Goal: Information Seeking & Learning: Find specific page/section

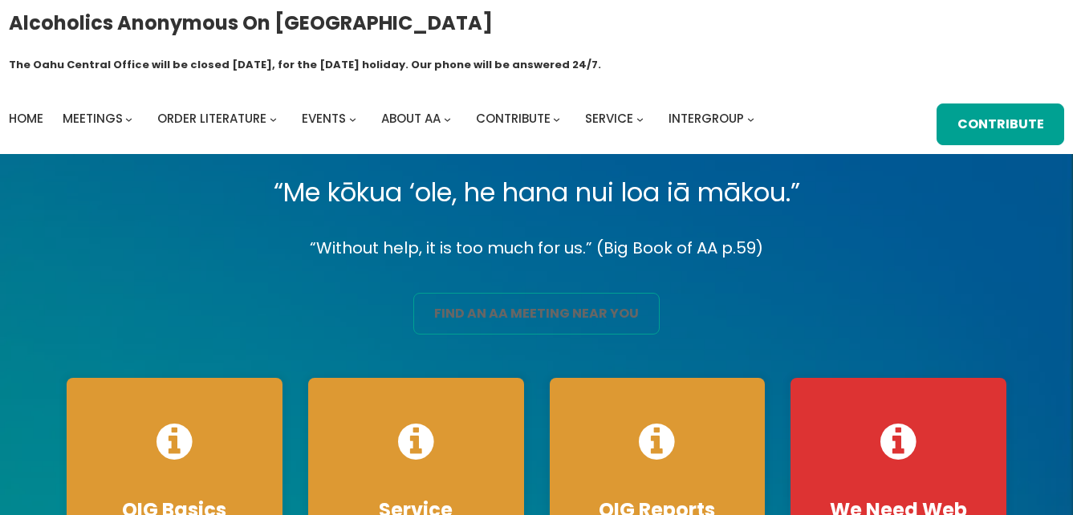
click at [567, 293] on link "find an aa meeting near you" at bounding box center [536, 314] width 246 height 42
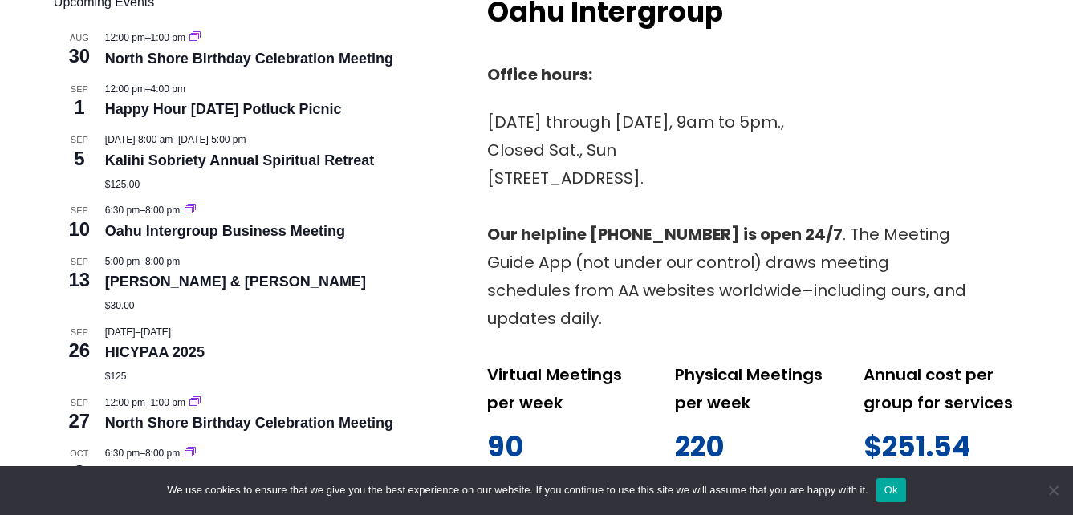
scroll to position [669, 0]
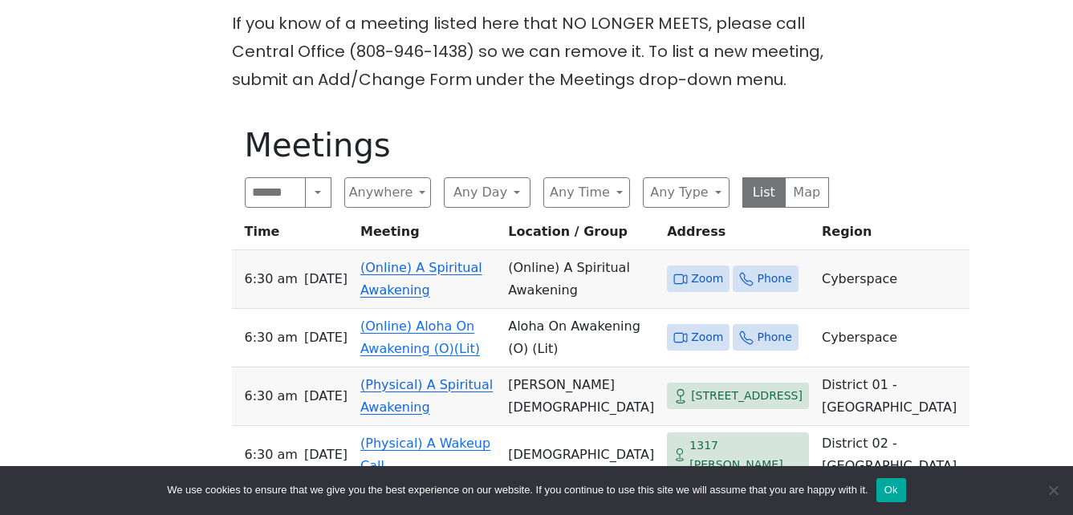
scroll to position [562, 0]
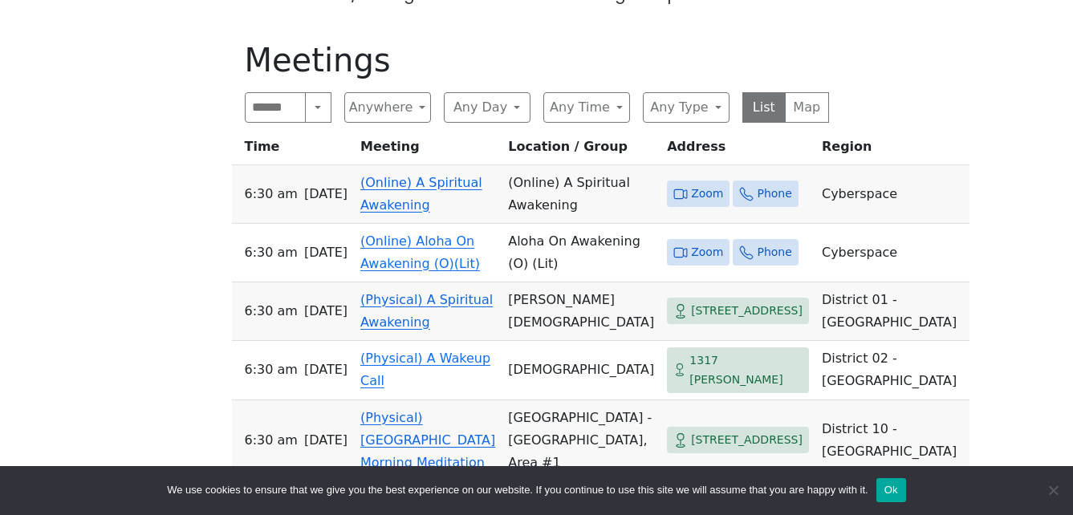
click at [454, 175] on link "(Online) A Spiritual Awakening" at bounding box center [421, 194] width 122 height 38
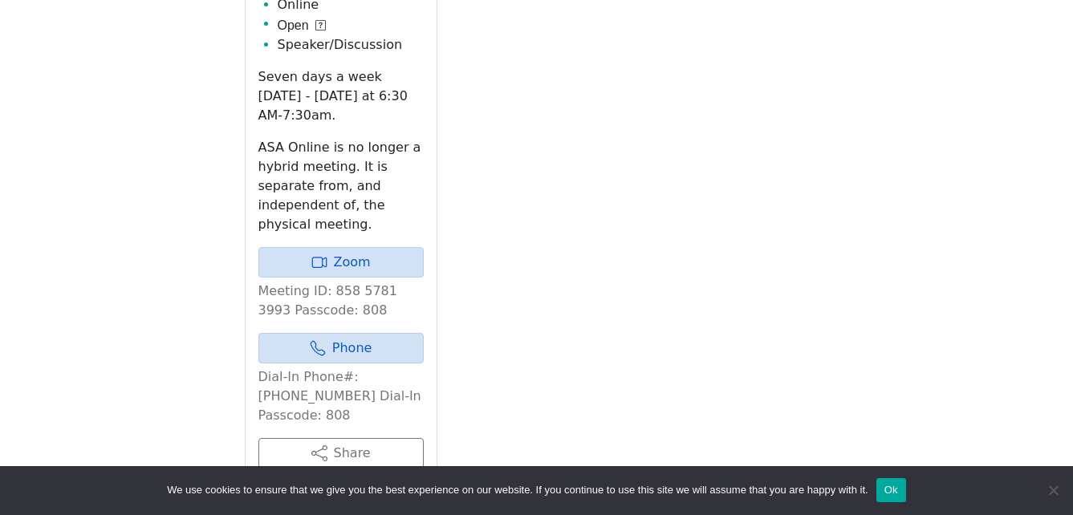
scroll to position [876, 0]
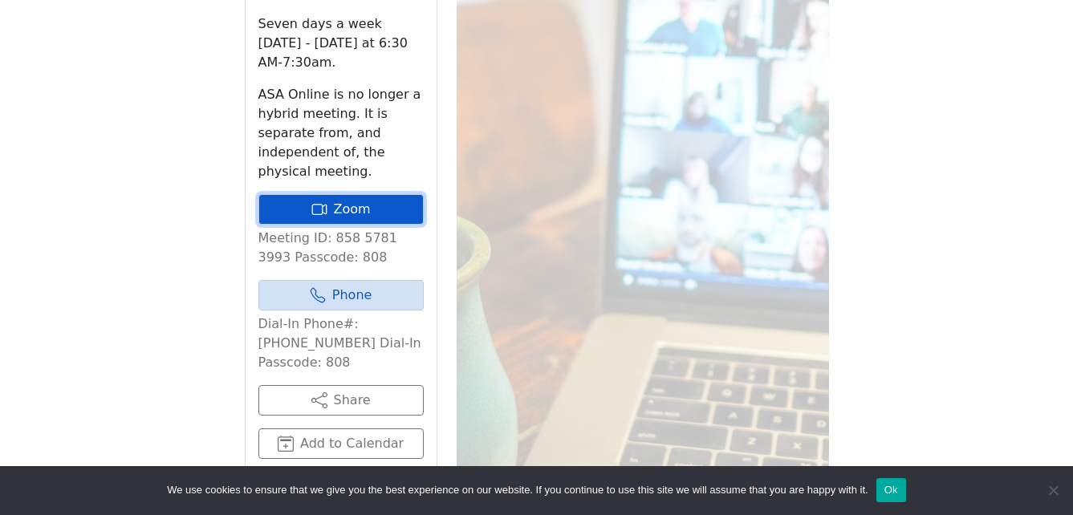
click at [392, 194] on link "Zoom" at bounding box center [340, 209] width 165 height 31
